Goal: Navigation & Orientation: Find specific page/section

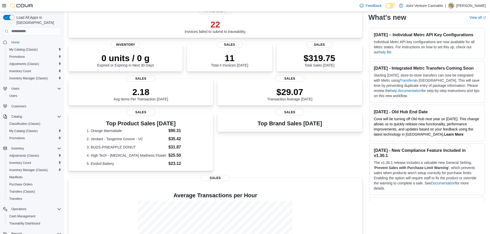
scroll to position [104, 0]
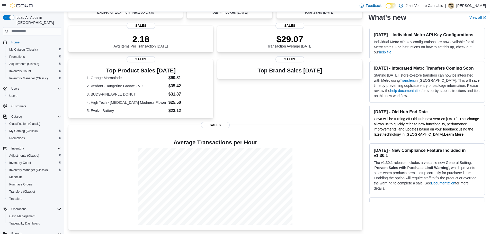
drag, startPoint x: 236, startPoint y: 142, endPoint x: 300, endPoint y: 95, distance: 79.3
click at [300, 95] on div "Top Brand Sales [DATE] Sales" at bounding box center [289, 89] width 145 height 60
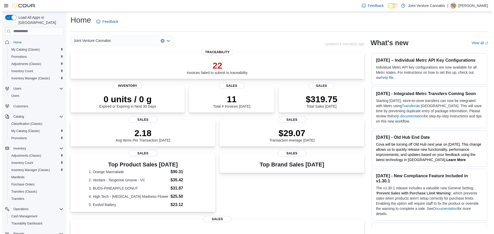
scroll to position [0, 0]
